Goal: Task Accomplishment & Management: Manage account settings

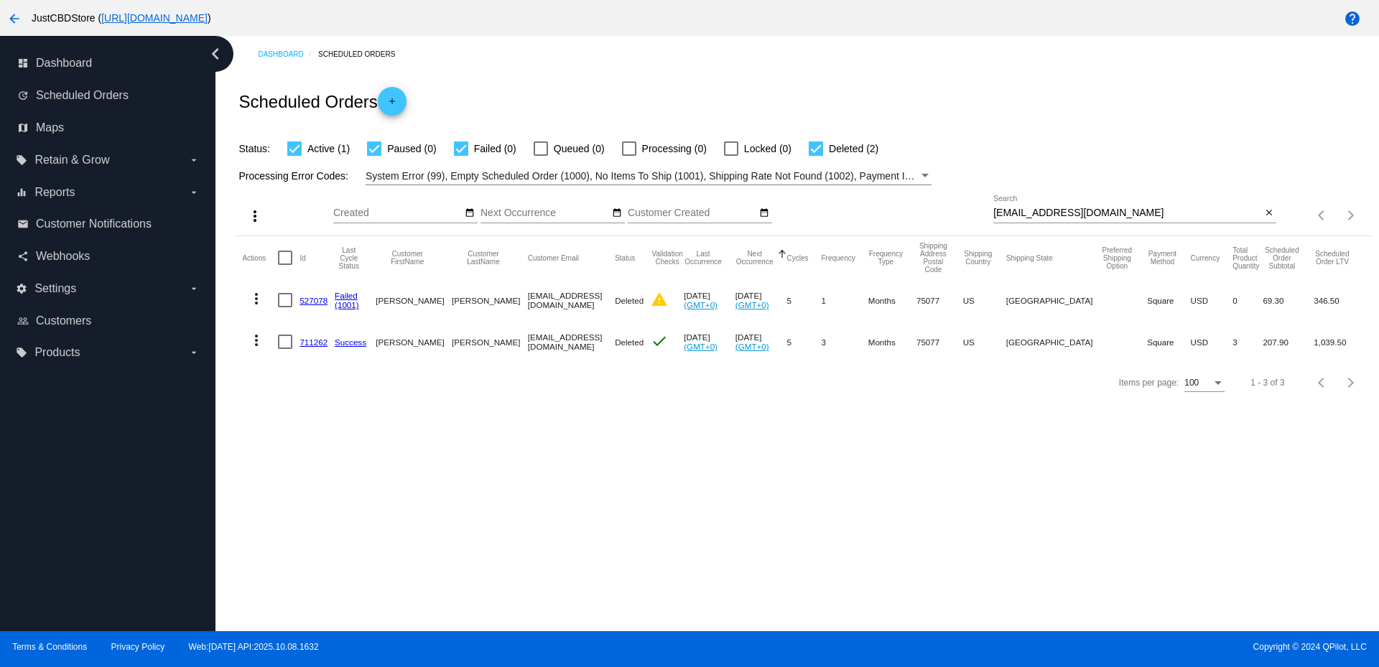
click at [1041, 212] on input "[EMAIL_ADDRESS][DOMAIN_NAME]" at bounding box center [1127, 213] width 268 height 11
paste input "frannie102662@g"
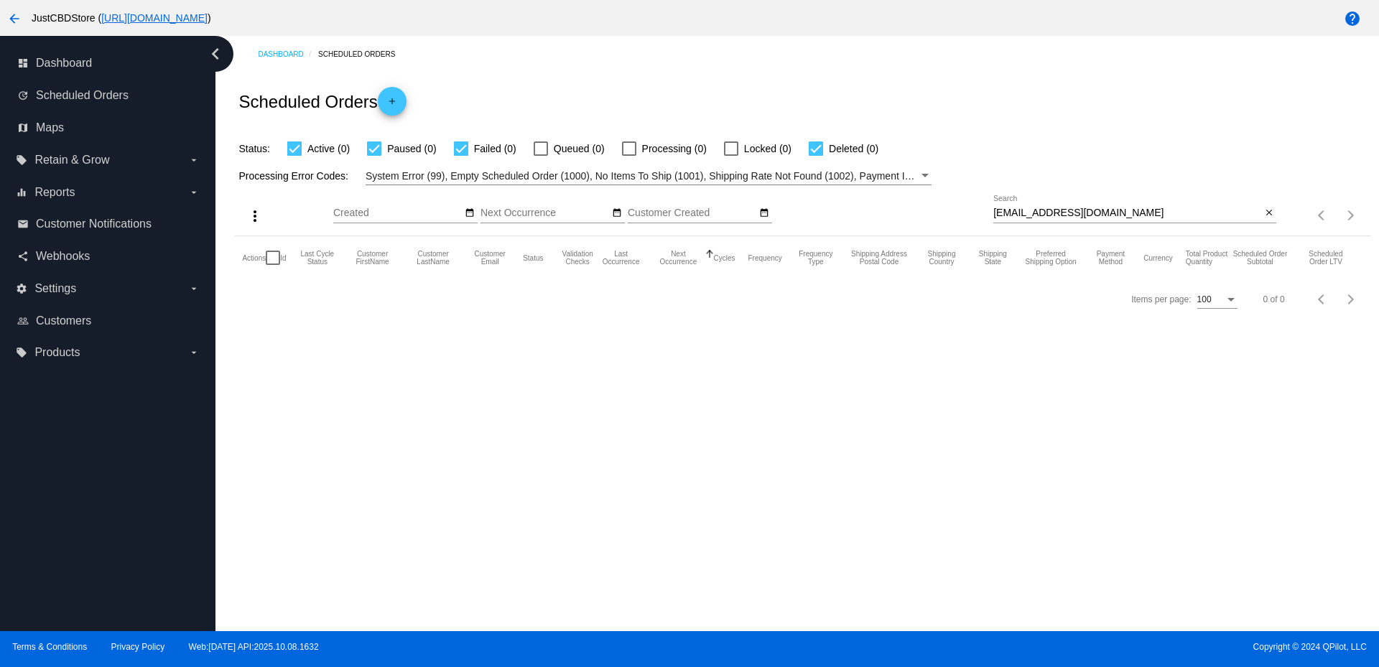
click at [1079, 212] on input "[EMAIL_ADDRESS][DOMAIN_NAME]" at bounding box center [1127, 213] width 268 height 11
paste input "[EMAIL_ADDRESS][DOMAIN_NAME]"
click at [1079, 212] on input "frannie102662@[EMAIL_ADDRESS][DOMAIN_NAME]" at bounding box center [1127, 213] width 268 height 11
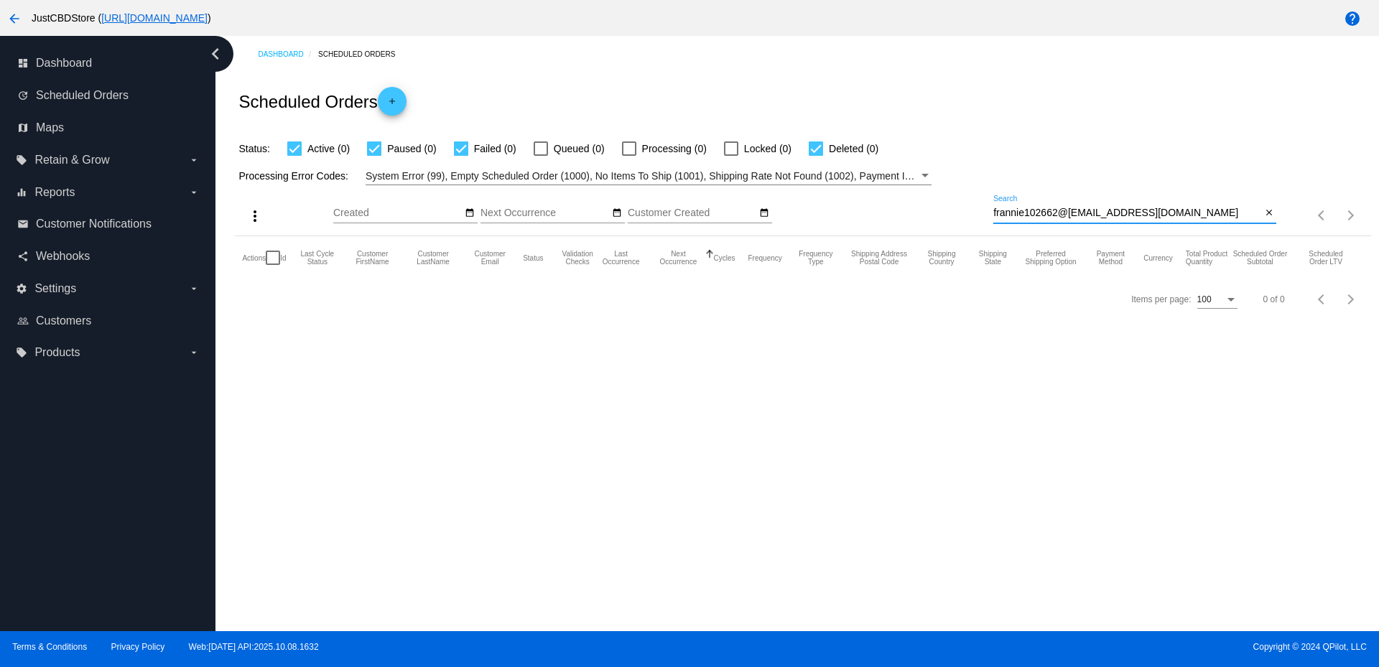
paste input "[EMAIL_ADDRESS]"
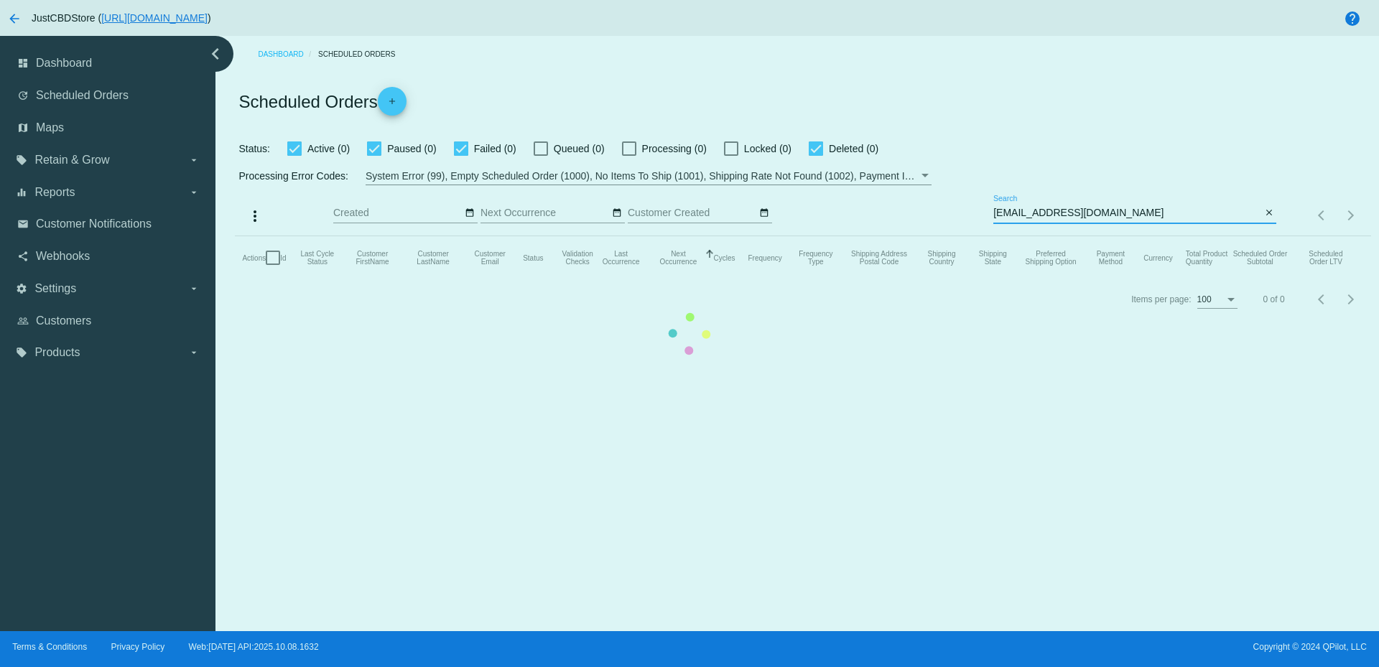
type input "[EMAIL_ADDRESS][DOMAIN_NAME]"
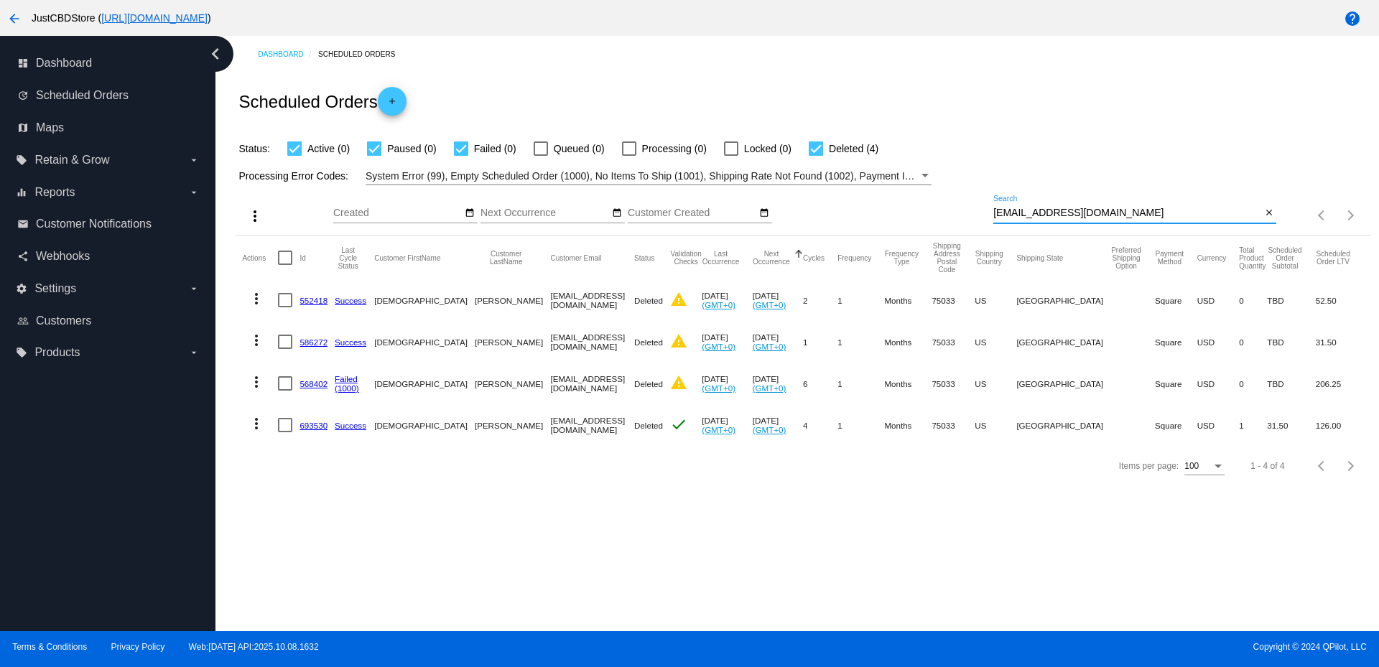
click at [308, 430] on mat-cell "693530" at bounding box center [316, 425] width 35 height 42
click at [310, 423] on link "693530" at bounding box center [313, 425] width 28 height 9
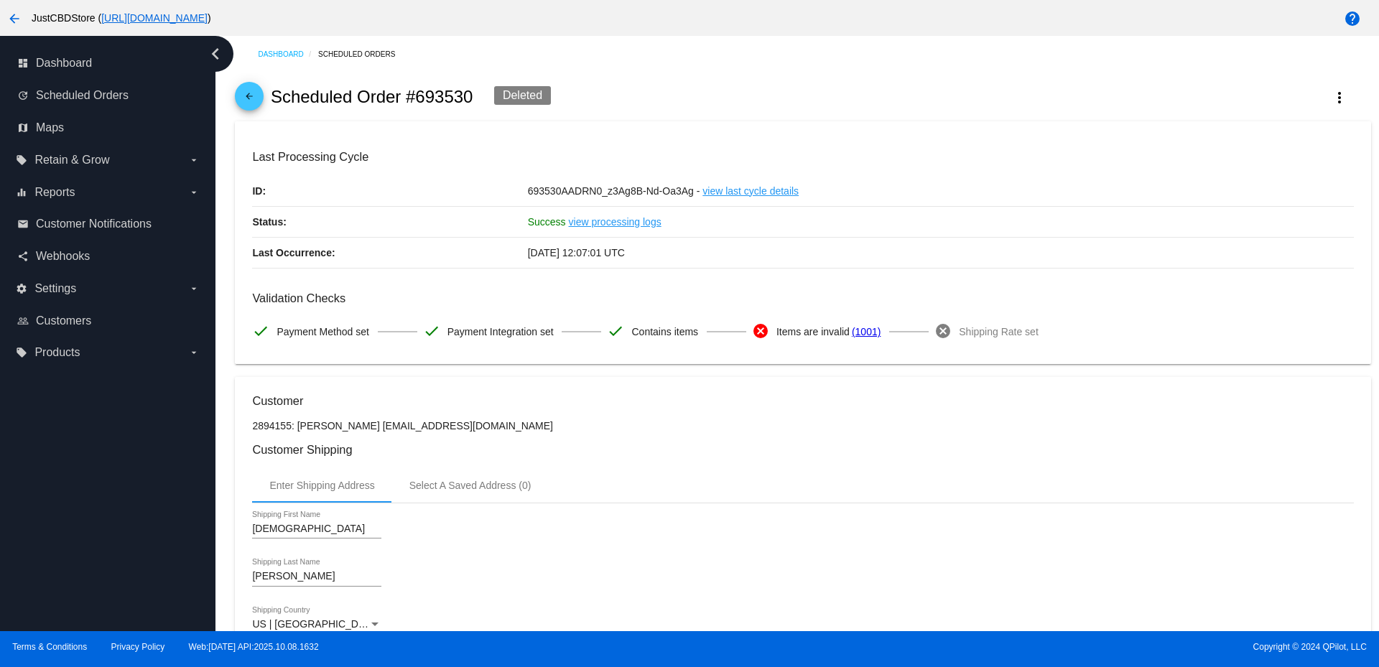
click at [241, 98] on mat-icon "arrow_back" at bounding box center [249, 99] width 17 height 17
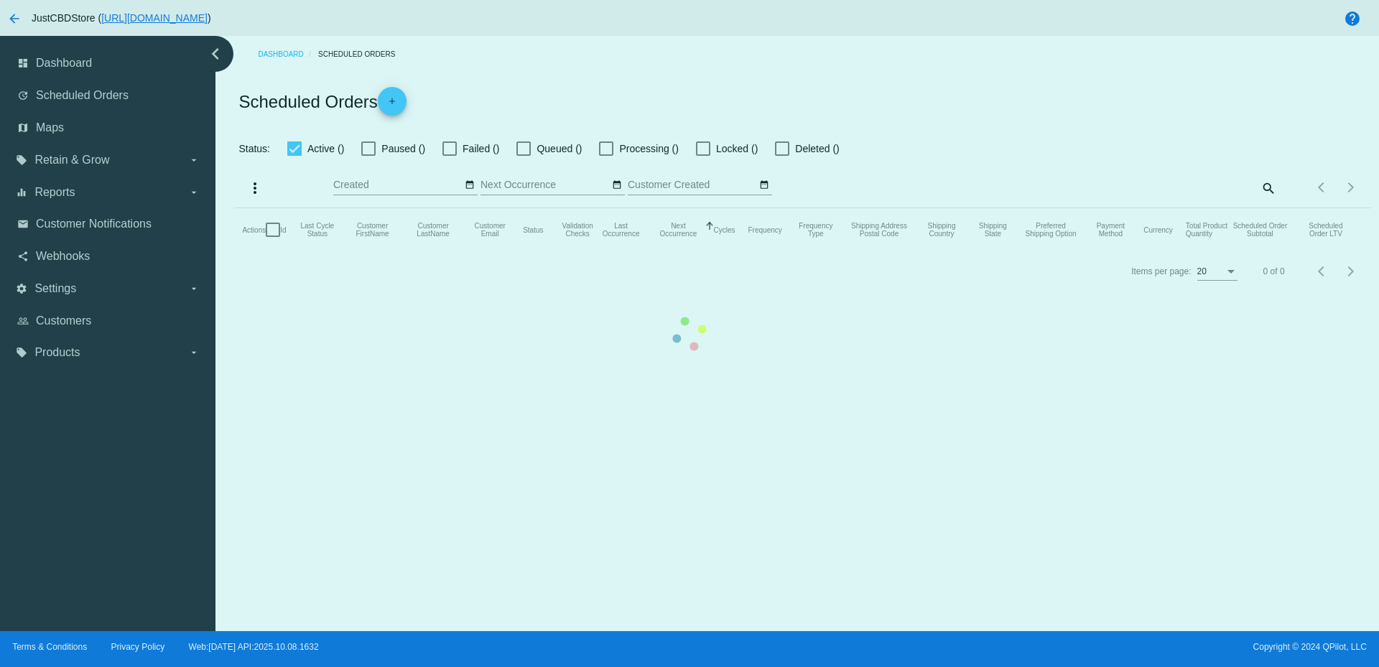
checkbox input "true"
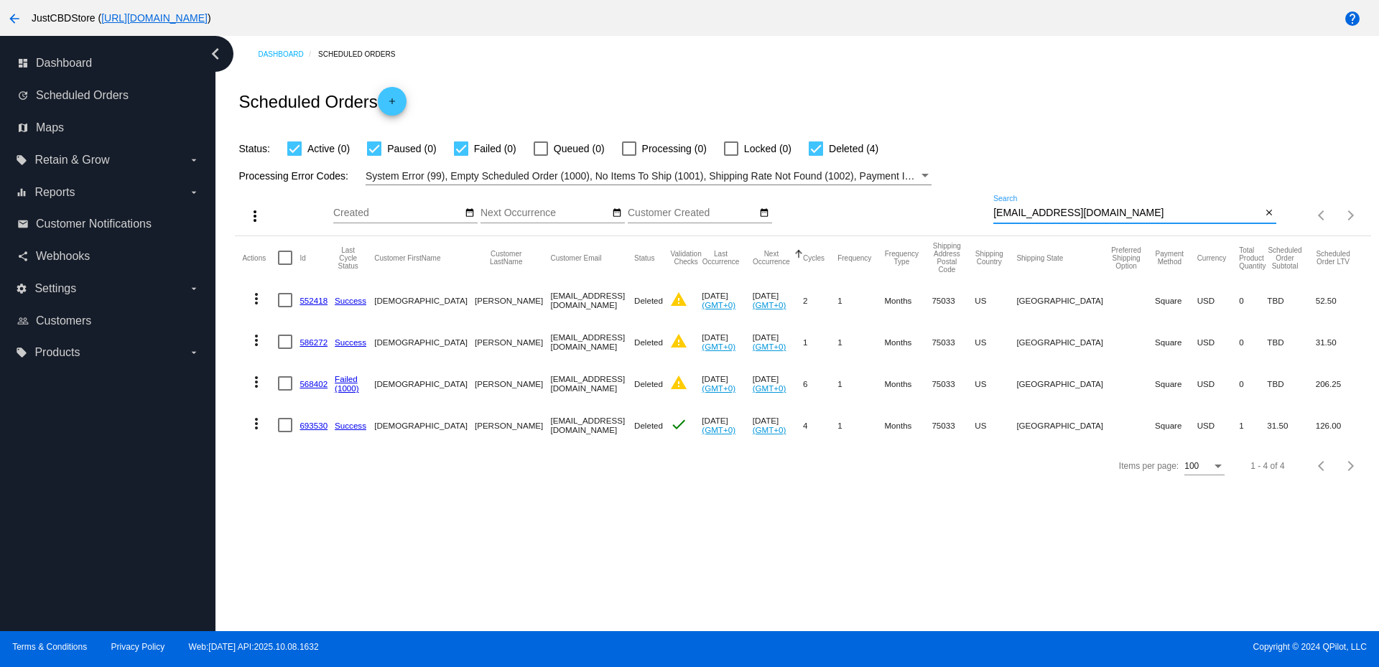
click at [1038, 215] on input "[EMAIL_ADDRESS][DOMAIN_NAME]" at bounding box center [1127, 213] width 268 height 11
paste input "[EMAIL_ADDRESS]"
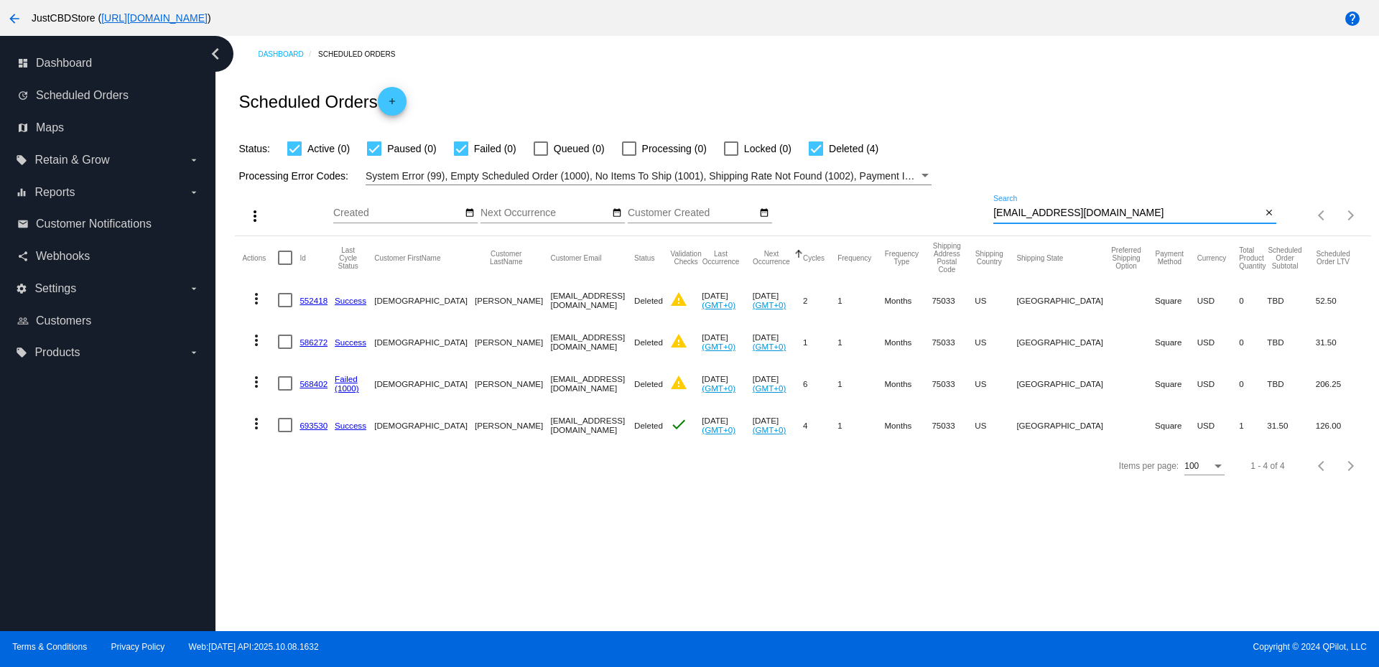
type input "[EMAIL_ADDRESS][DOMAIN_NAME]"
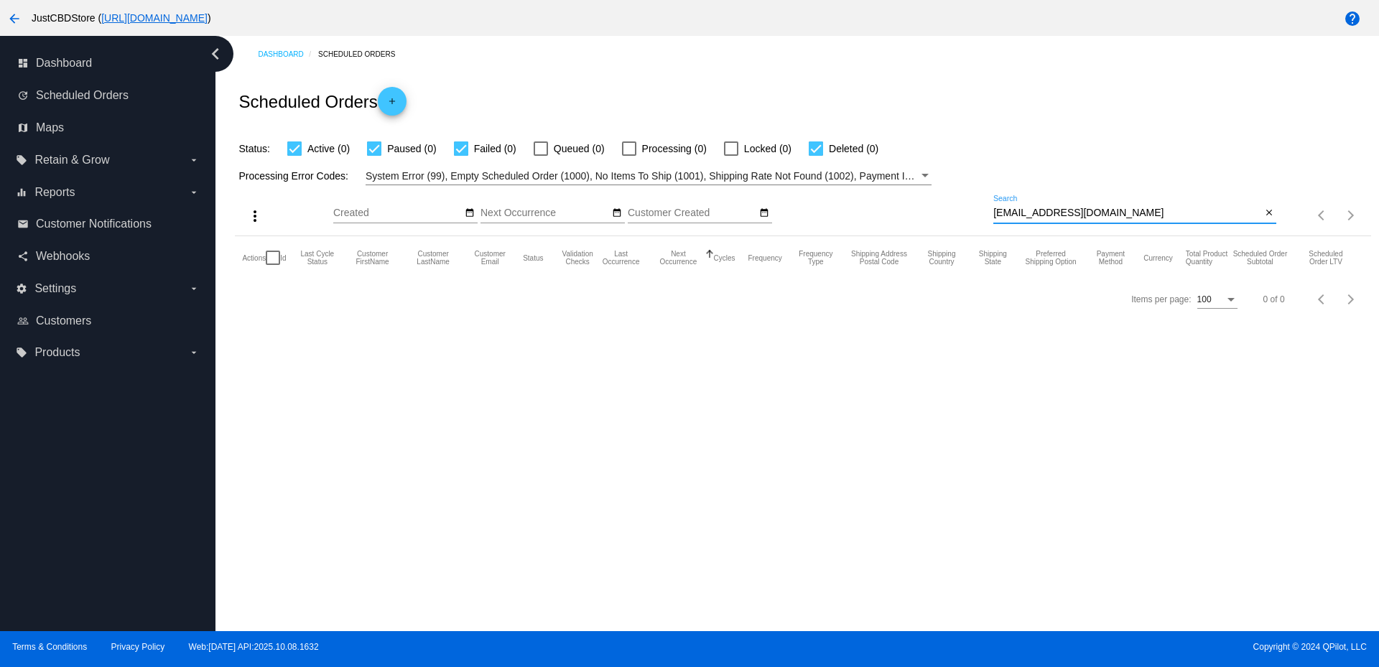
click at [591, 136] on div "Status: Active (0) Paused (0) Failed (0) Queued (0) Processing (0) Locked (0) D…" at bounding box center [802, 143] width 1135 height 27
drag, startPoint x: 250, startPoint y: 165, endPoint x: 246, endPoint y: 148, distance: 17.6
click at [253, 165] on div "Processing Error Codes: System Error (99), Empty Scheduled Order (1000), No Ite…" at bounding box center [802, 171] width 1135 height 28
click at [1270, 212] on mat-icon "close" at bounding box center [1269, 213] width 10 height 11
